Goal: Information Seeking & Learning: Learn about a topic

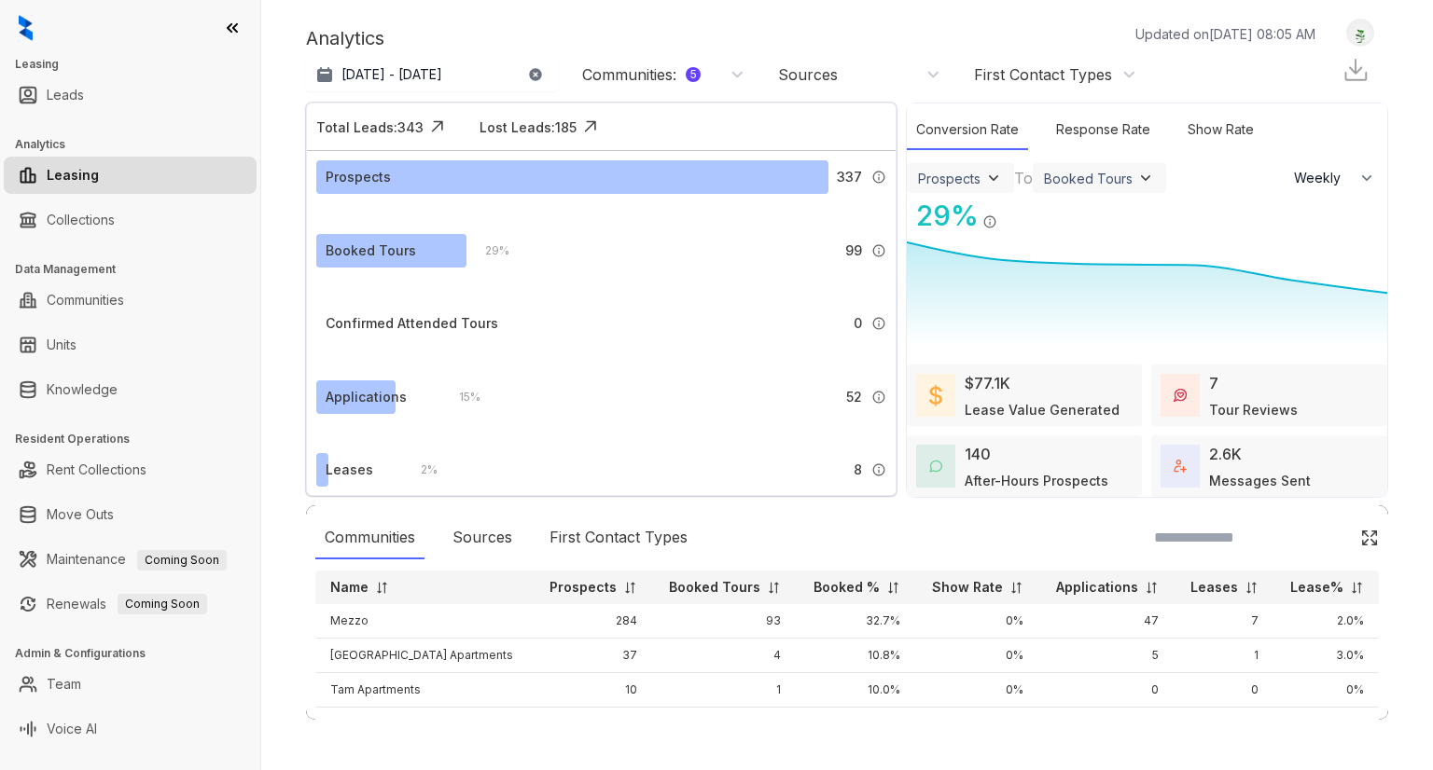
select select "******"
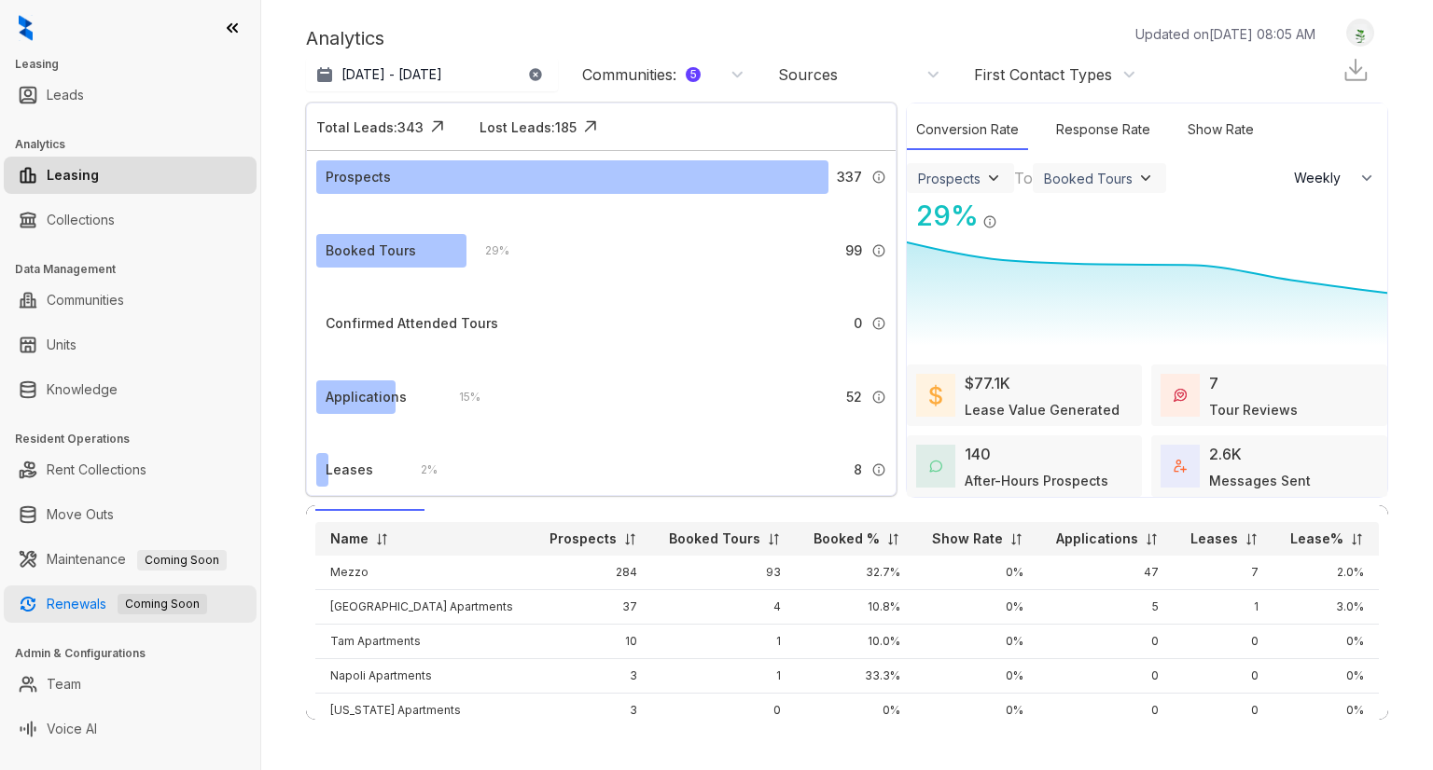
click at [158, 604] on span "Coming Soon" at bounding box center [163, 604] width 90 height 21
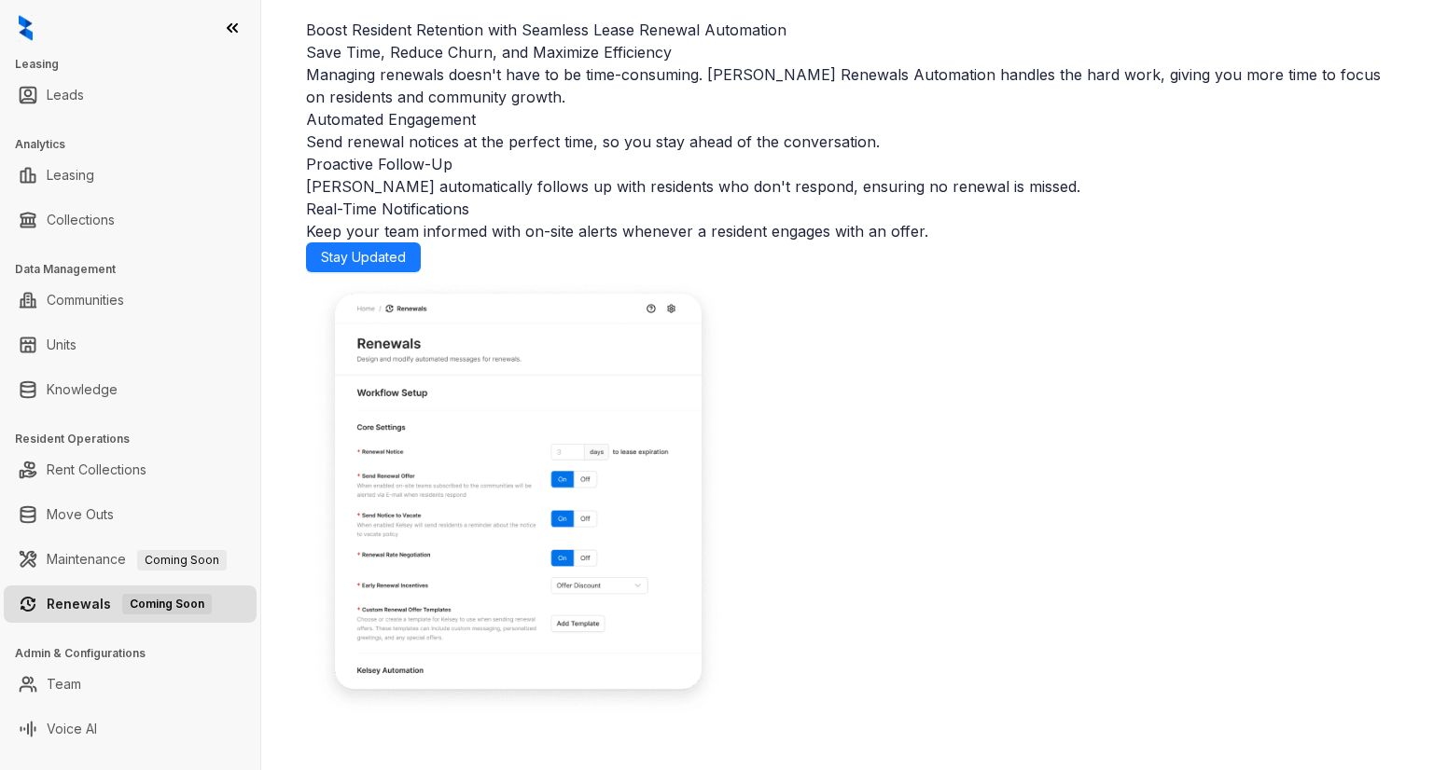
scroll to position [53, 0]
click at [406, 268] on span "Stay Updated" at bounding box center [363, 257] width 85 height 21
click at [609, 715] on div "Boost Resident Retention with Seamless Lease Renewal Automation Save Time, Redu…" at bounding box center [846, 385] width 1171 height 770
click at [101, 561] on link "Maintenance Coming Soon" at bounding box center [137, 559] width 180 height 16
click at [188, 557] on span "Coming Soon" at bounding box center [182, 560] width 90 height 21
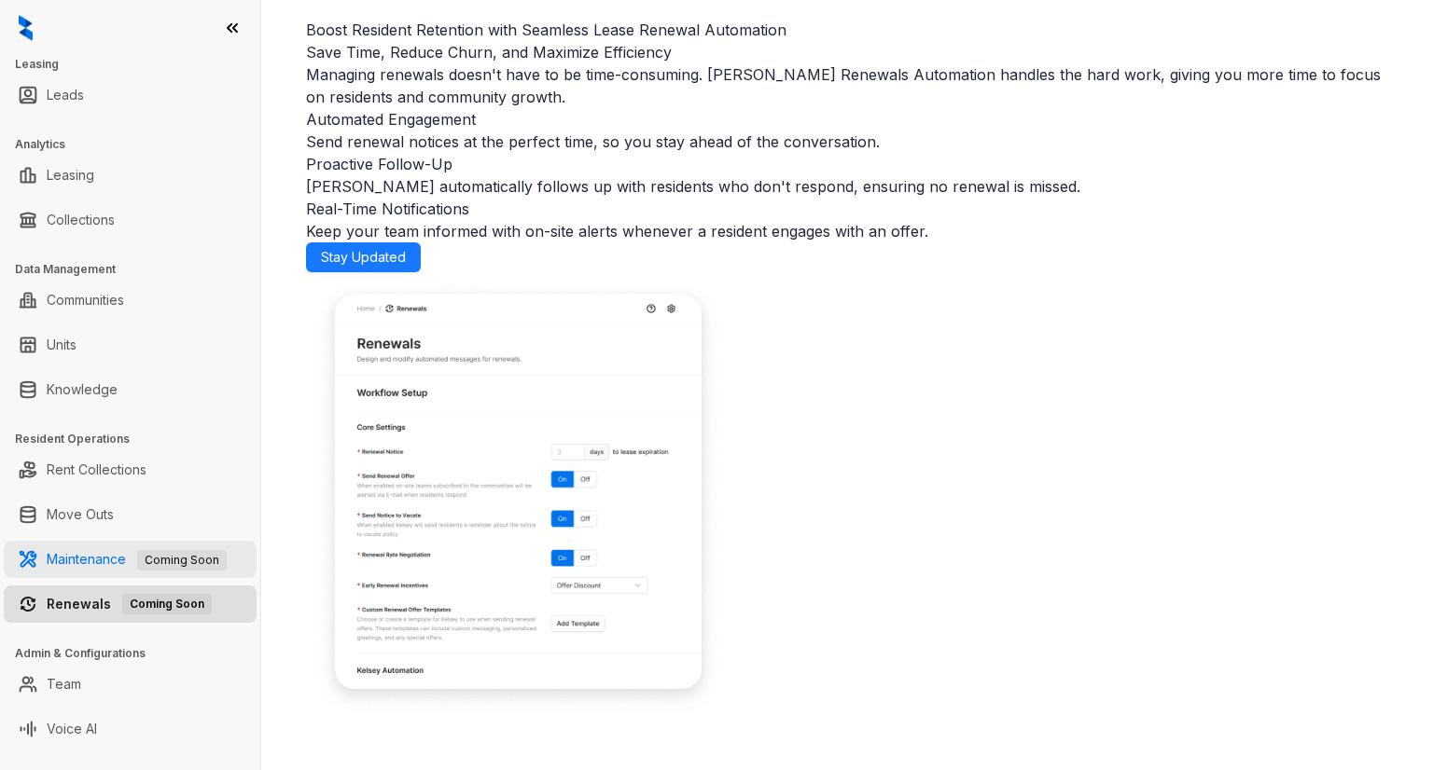
click at [188, 557] on span "Coming Soon" at bounding box center [182, 560] width 90 height 21
click at [159, 596] on span "Coming Soon" at bounding box center [167, 604] width 90 height 21
click at [57, 563] on link "Maintenance Coming Soon" at bounding box center [137, 559] width 180 height 16
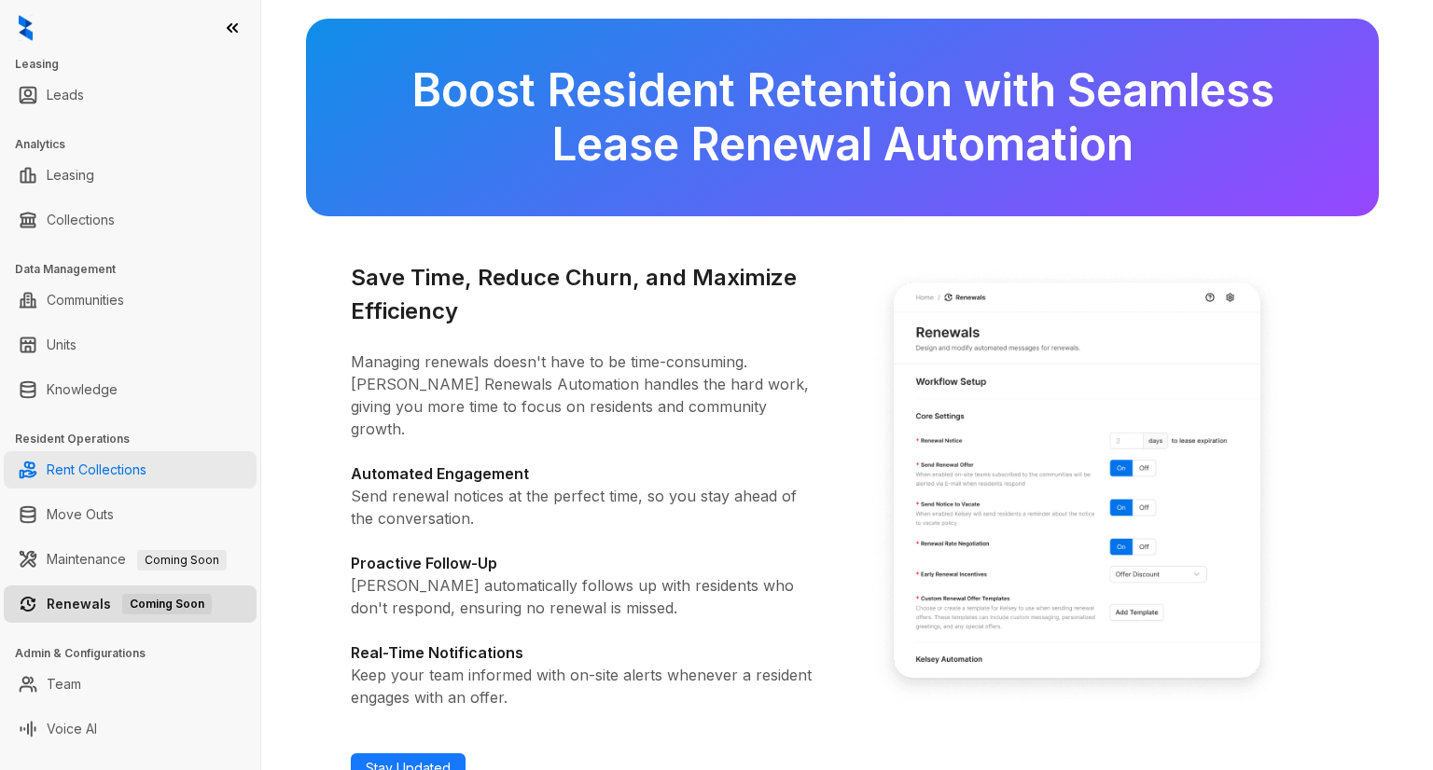
click at [84, 468] on link "Rent Collections" at bounding box center [97, 469] width 100 height 37
